Goal: Book appointment/travel/reservation

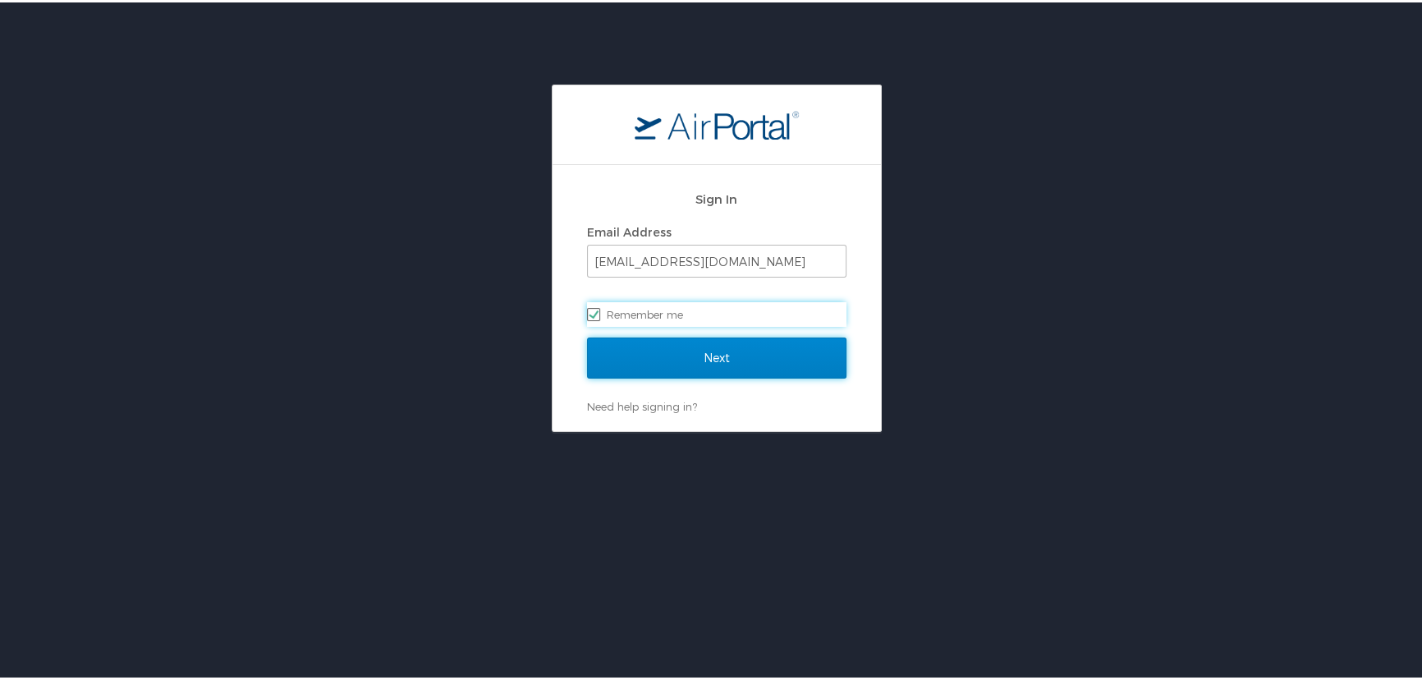
click at [698, 356] on input "Next" at bounding box center [716, 355] width 259 height 41
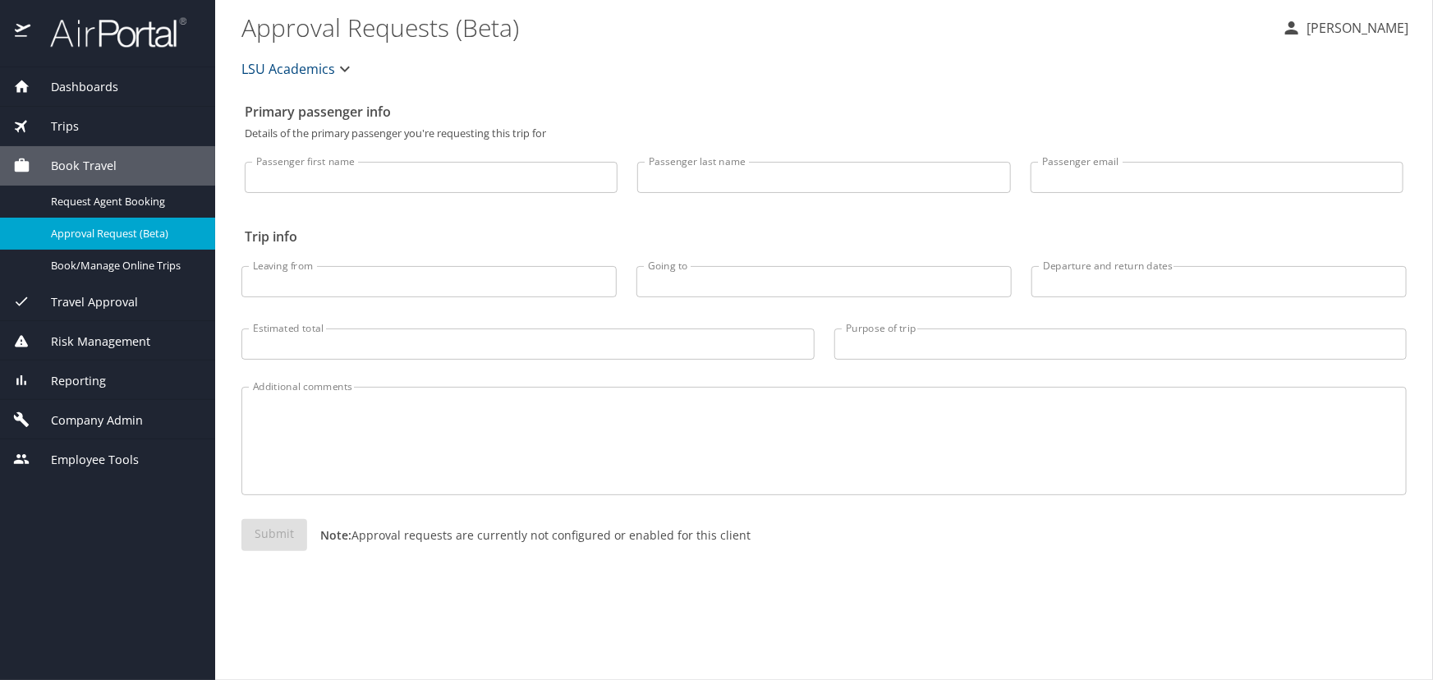
click at [70, 115] on div "Trips" at bounding box center [107, 126] width 215 height 39
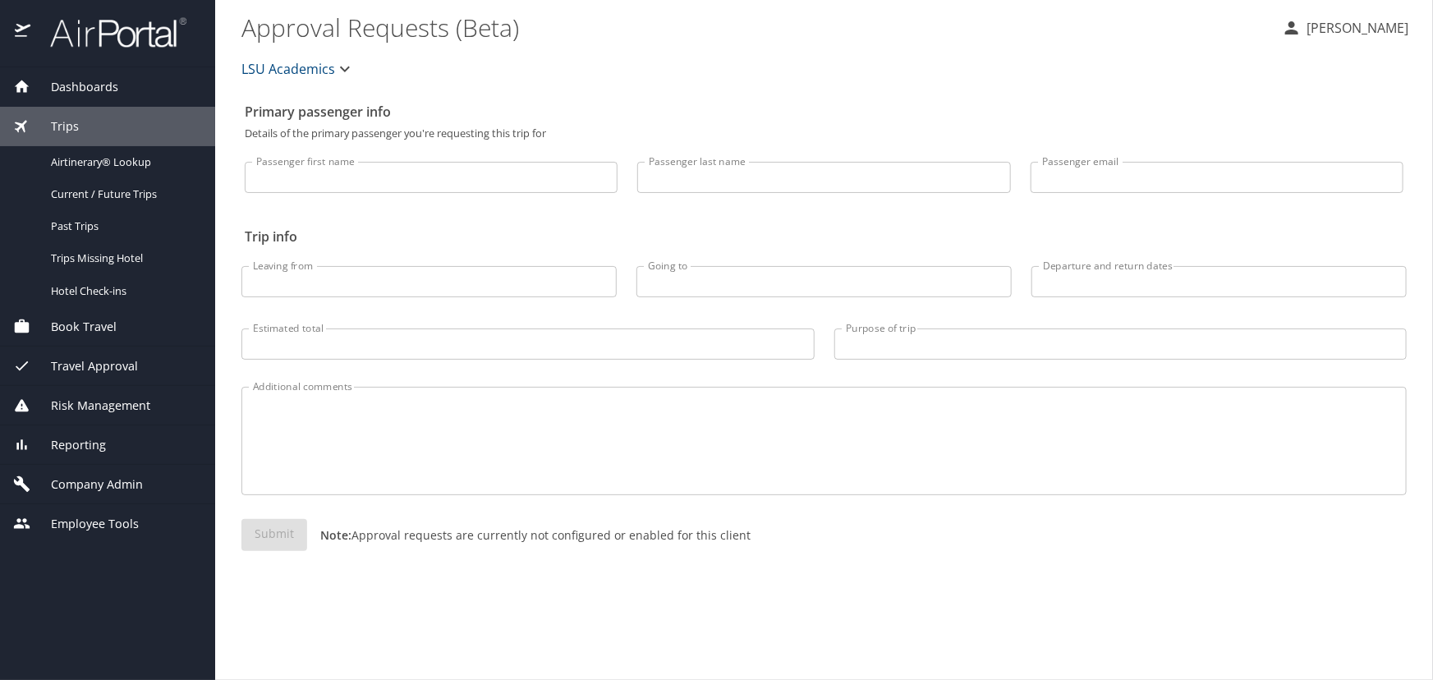
click at [90, 327] on span "Book Travel" at bounding box center [73, 327] width 86 height 18
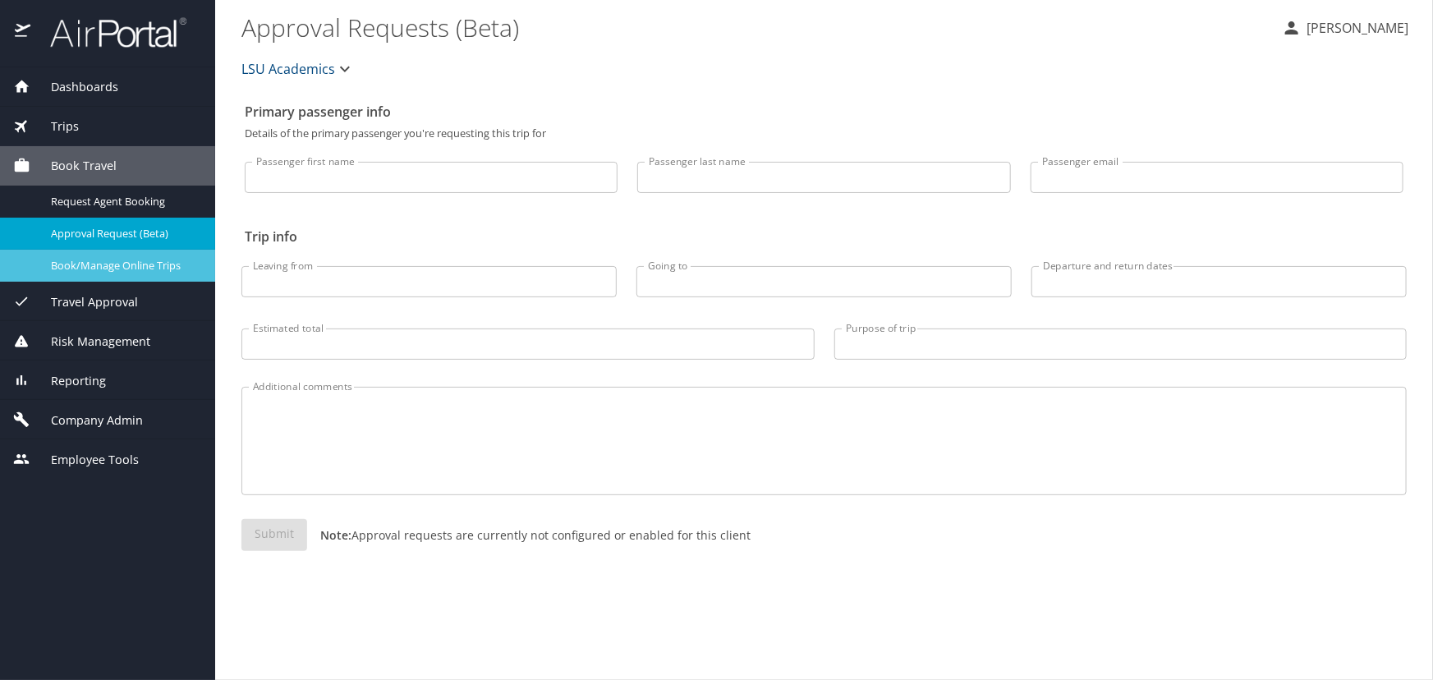
click at [125, 269] on span "Book/Manage Online Trips" at bounding box center [123, 266] width 145 height 16
